Goal: Download file/media

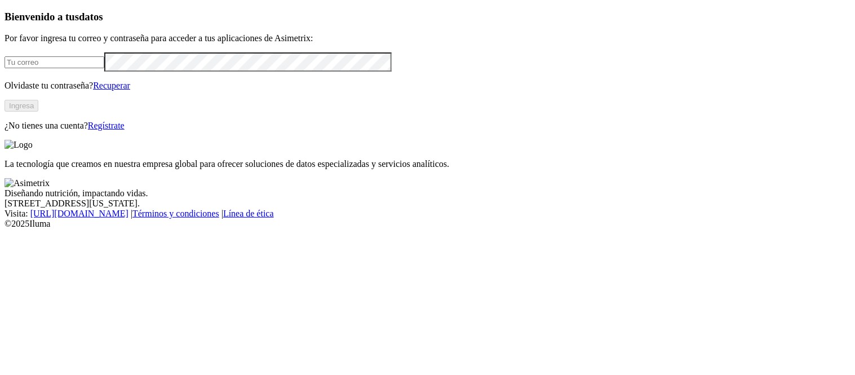
type input "[PERSON_NAME][EMAIL_ADDRESS][PERSON_NAME][DOMAIN_NAME]"
click at [38, 112] on button "Ingresa" at bounding box center [22, 106] width 34 height 12
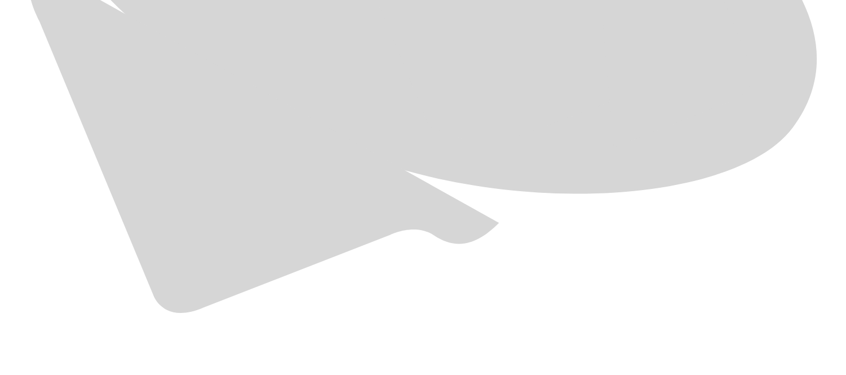
scroll to position [812, 0]
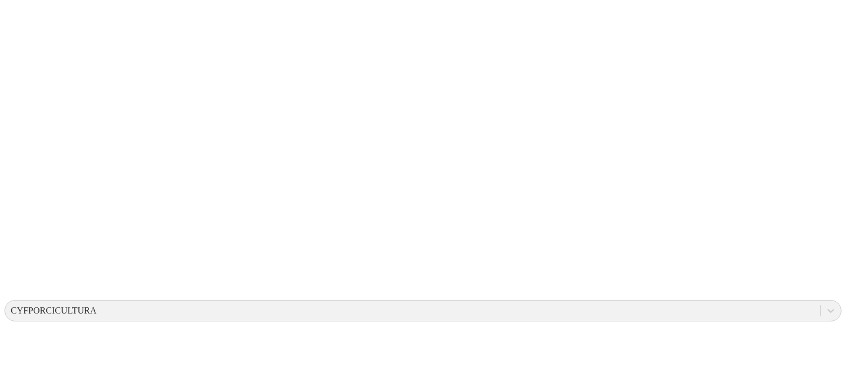
scroll to position [0, 0]
